Goal: Transaction & Acquisition: Purchase product/service

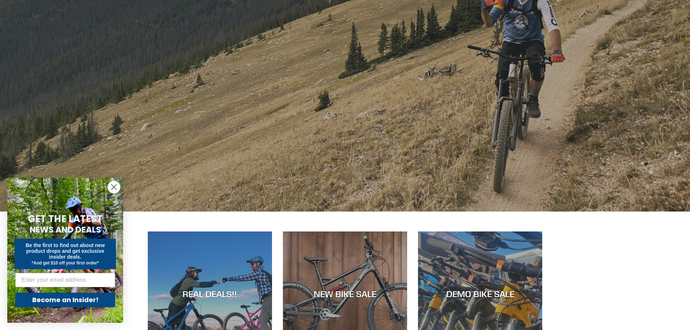
scroll to position [217, 0]
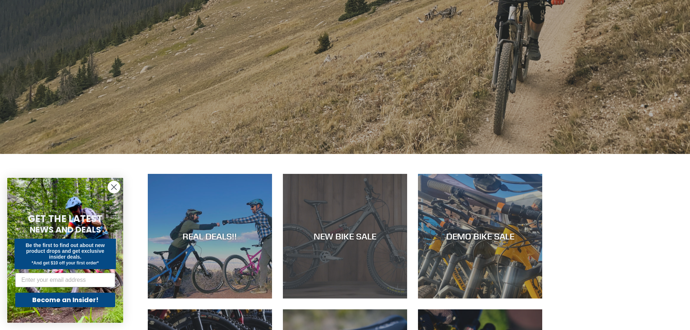
click at [340, 298] on div "NEW BIKE SALE" at bounding box center [345, 298] width 124 height 0
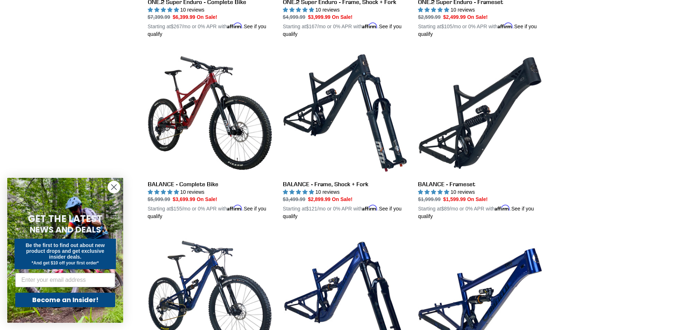
scroll to position [833, 0]
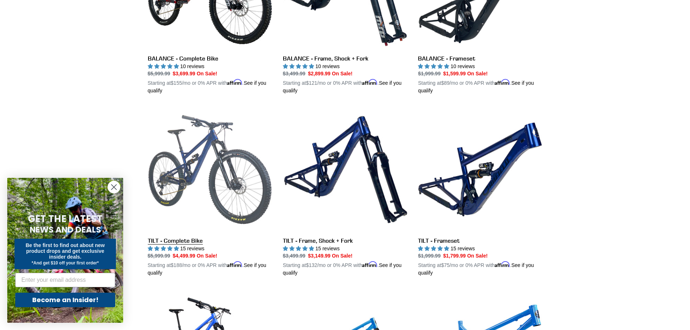
click at [236, 172] on link "TILT - Complete Bike" at bounding box center [210, 192] width 124 height 170
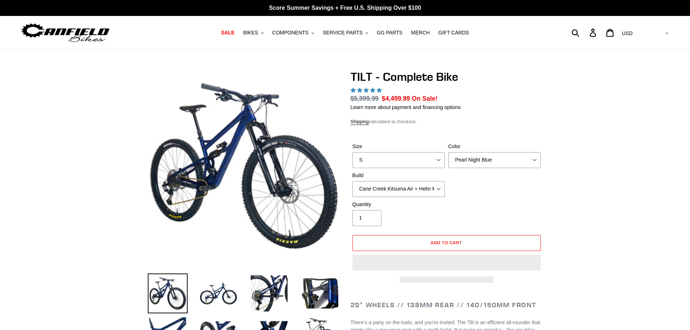
select select "highest-rating"
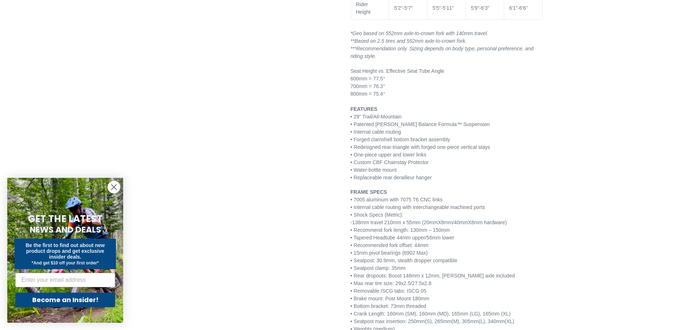
scroll to position [1050, 0]
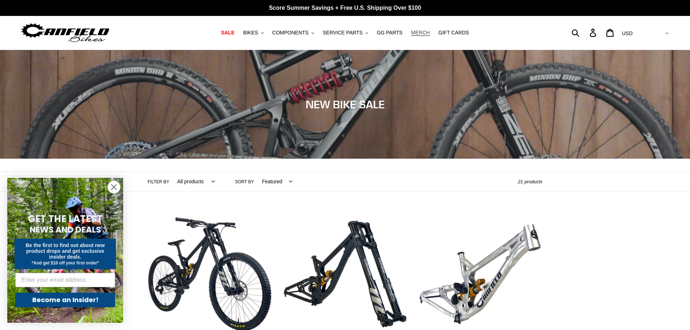
click at [411, 35] on span "MERCH" at bounding box center [420, 33] width 18 height 6
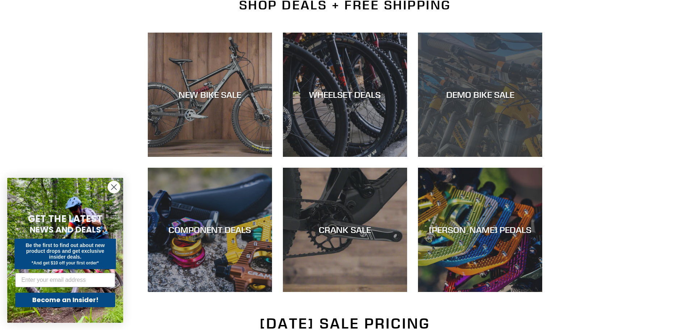
click at [457, 157] on div "DEMO BIKE SALE" at bounding box center [480, 157] width 124 height 0
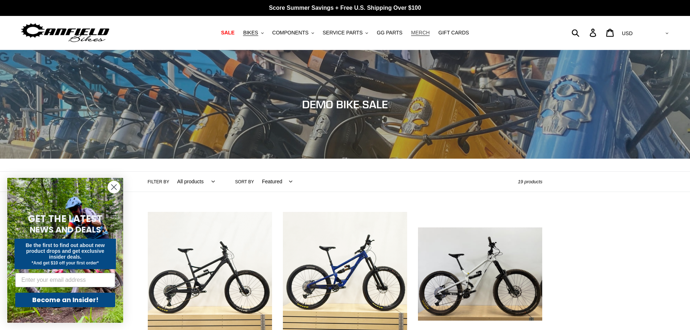
click at [411, 33] on span "MERCH" at bounding box center [420, 33] width 18 height 6
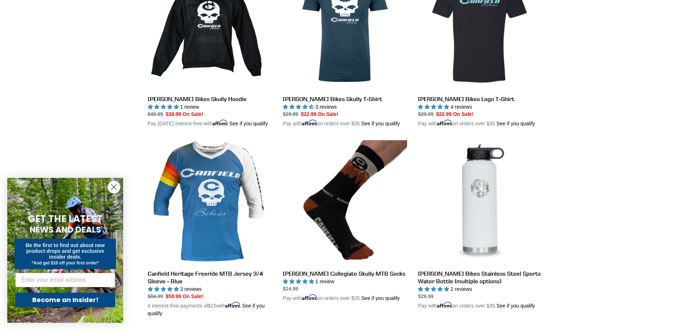
scroll to position [115, 0]
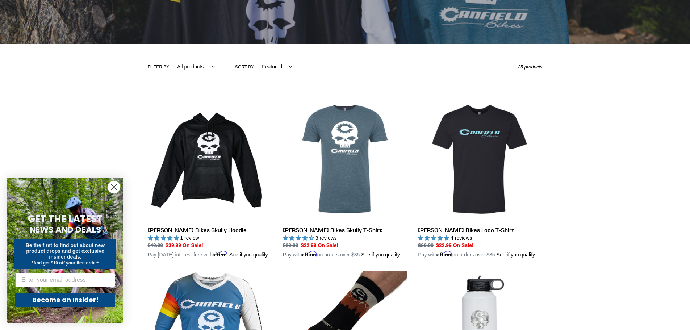
click at [340, 191] on link "[PERSON_NAME] Bikes Skully T-Shirt" at bounding box center [345, 178] width 124 height 162
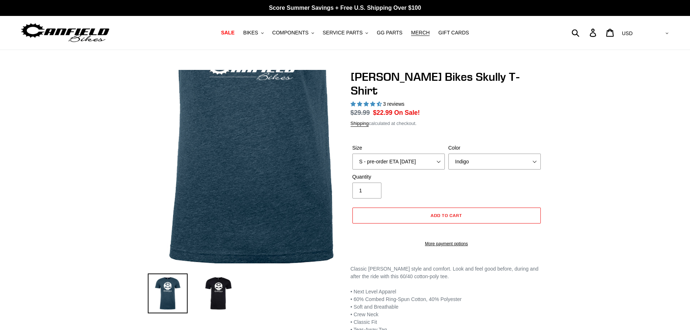
select select "highest-rating"
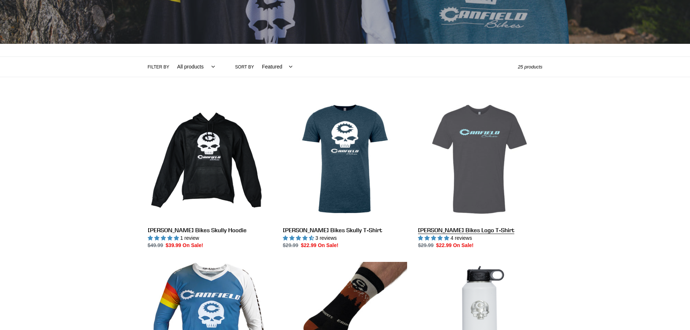
click at [491, 164] on link "[PERSON_NAME] Bikes Logo T-Shirt" at bounding box center [480, 173] width 124 height 152
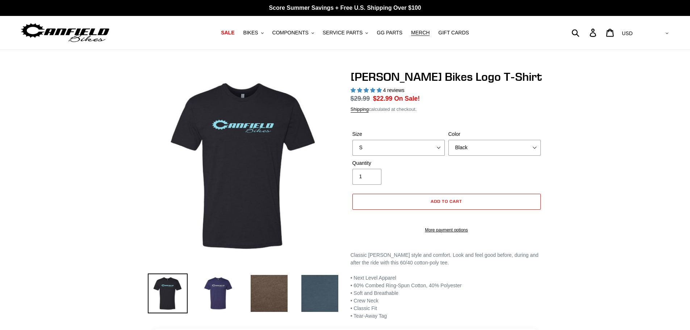
select select "highest-rating"
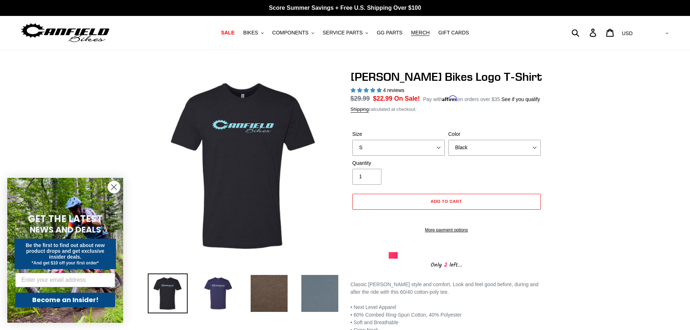
click at [321, 294] on img at bounding box center [320, 293] width 40 height 40
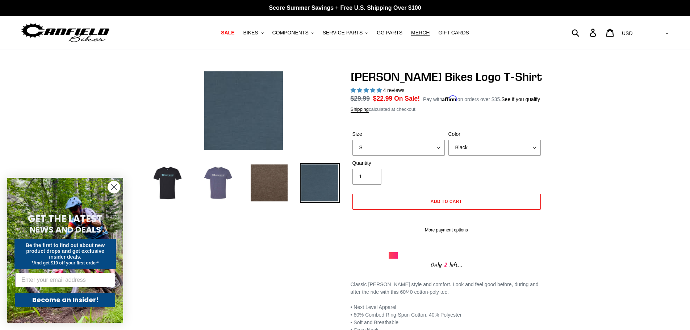
click at [222, 179] on img at bounding box center [219, 183] width 40 height 40
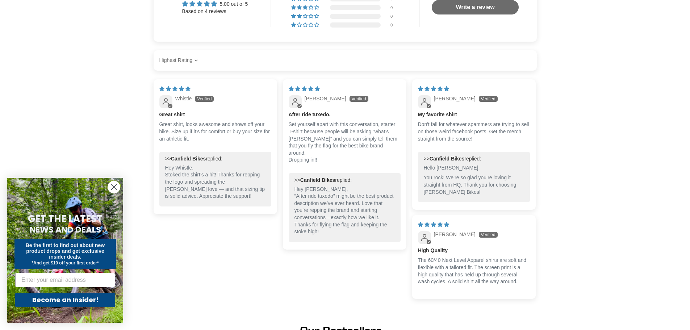
scroll to position [145, 0]
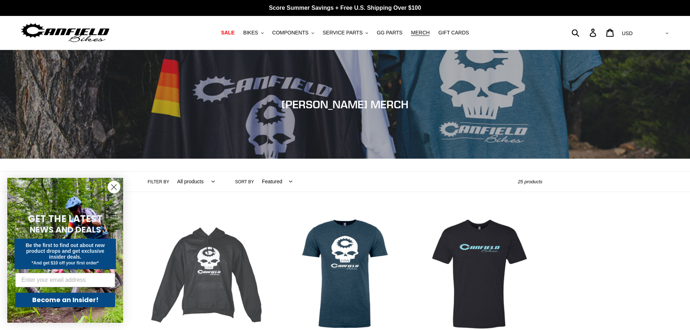
click at [217, 246] on link "[PERSON_NAME] Bikes Skully Hoodie" at bounding box center [210, 293] width 124 height 162
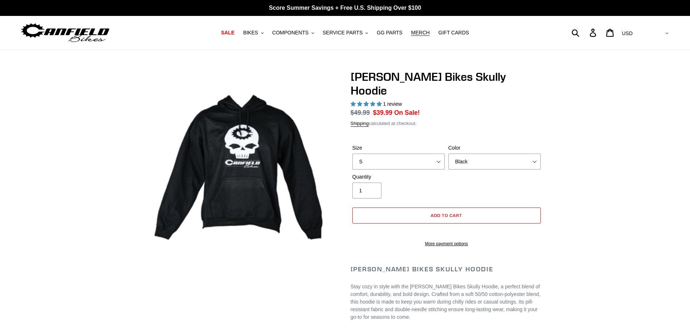
select select "highest-rating"
